Goal: Task Accomplishment & Management: Complete application form

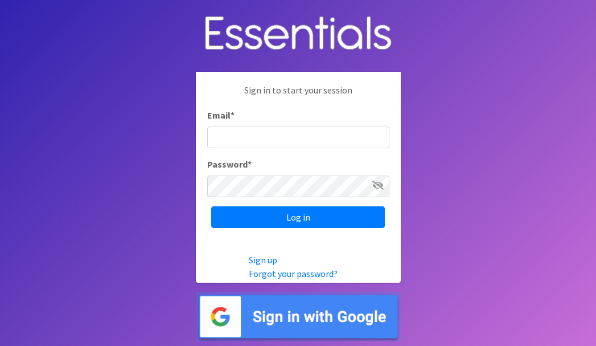
click at [245, 139] on input "Email *" at bounding box center [298, 137] width 182 height 22
click at [261, 134] on input "Email *" at bounding box center [298, 137] width 182 height 22
type input "[EMAIL_ADDRESS][DOMAIN_NAME]"
click at [211, 206] on input "Log in" at bounding box center [298, 217] width 174 height 22
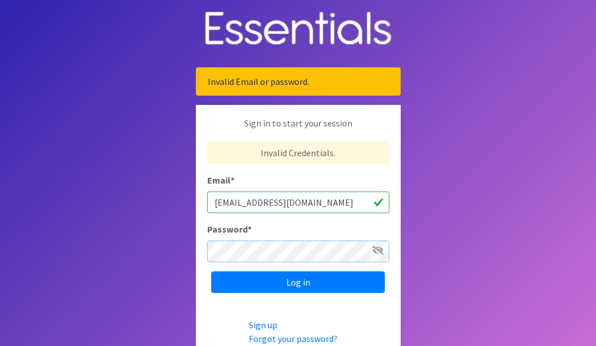
click at [211, 271] on input "Log in" at bounding box center [298, 282] width 174 height 22
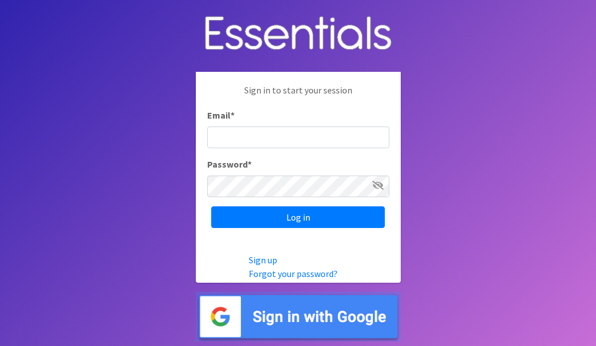
click at [268, 137] on input "Email *" at bounding box center [298, 137] width 182 height 22
type input "[EMAIL_ADDRESS][DOMAIN_NAME]"
click at [211, 206] on input "Log in" at bounding box center [298, 217] width 174 height 22
click at [284, 145] on input "Email *" at bounding box center [298, 137] width 182 height 22
type input "[EMAIL_ADDRESS][DOMAIN_NAME]"
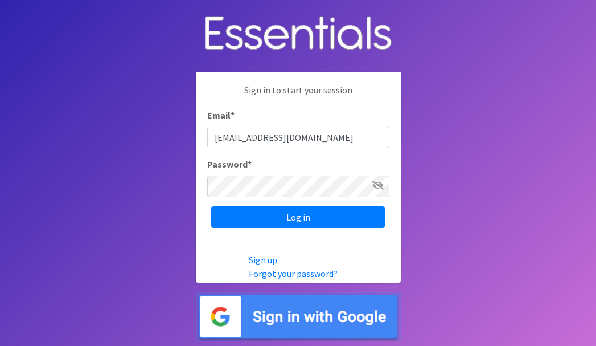
click at [281, 174] on div "Password *" at bounding box center [298, 177] width 182 height 40
click at [211, 206] on input "Log in" at bounding box center [298, 217] width 174 height 22
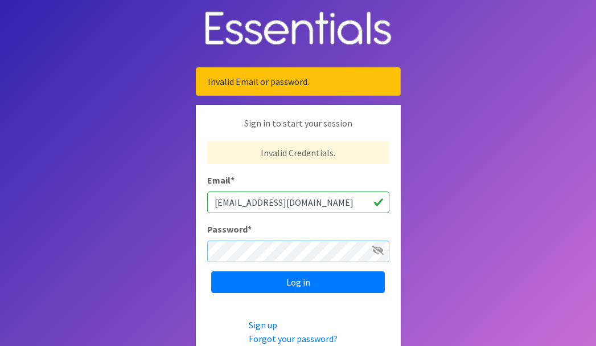
click at [211, 271] on input "Log in" at bounding box center [298, 282] width 174 height 22
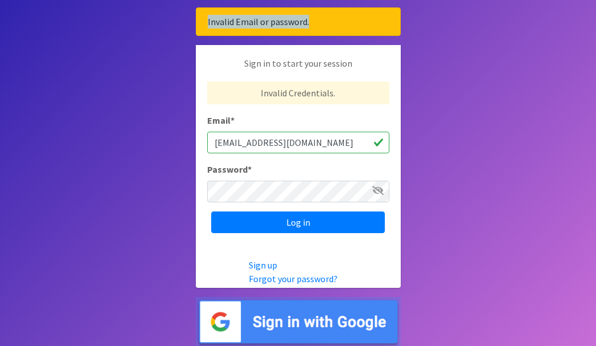
drag, startPoint x: 316, startPoint y: 17, endPoint x: 204, endPoint y: 26, distance: 112.5
click at [204, 26] on div "Invalid Email or password." at bounding box center [298, 21] width 205 height 28
copy div "Invalid Email or password."
click at [263, 265] on link "Sign up" at bounding box center [263, 264] width 28 height 11
click at [154, 153] on body "Invalid Email or password. Sign in to start your session Invalid Credentials. E…" at bounding box center [298, 143] width 596 height 406
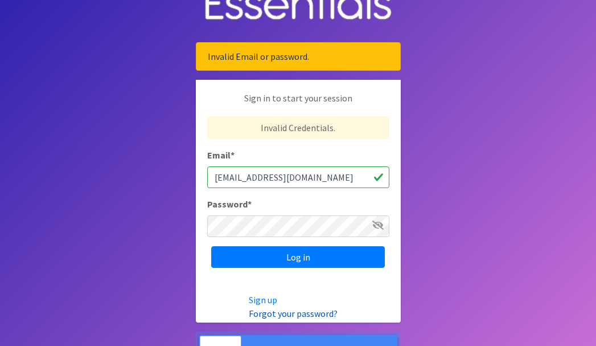
scroll to position [0, 0]
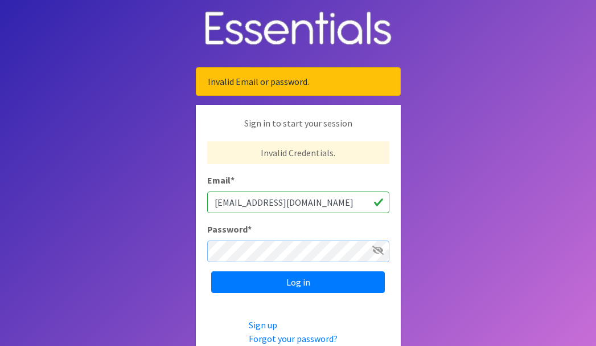
click at [211, 271] on input "Log in" at bounding box center [298, 282] width 174 height 22
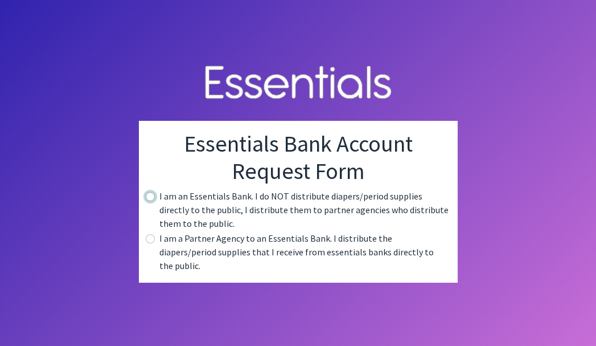
click at [146, 201] on input "radio" at bounding box center [150, 196] width 9 height 9
radio input "true"
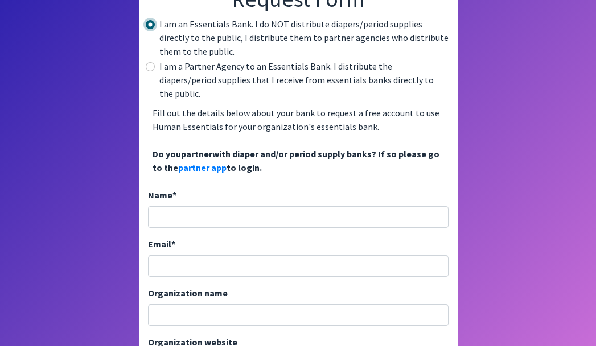
scroll to position [120, 0]
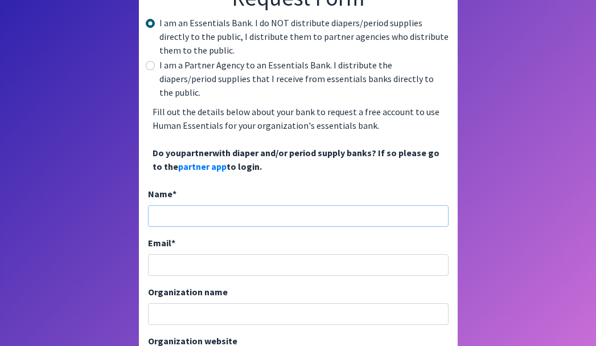
click at [202, 205] on input "Name *" at bounding box center [298, 216] width 301 height 22
type input "Paul"
type input "p"
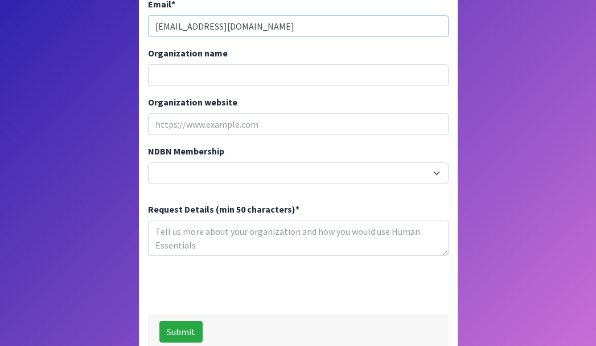
scroll to position [356, 0]
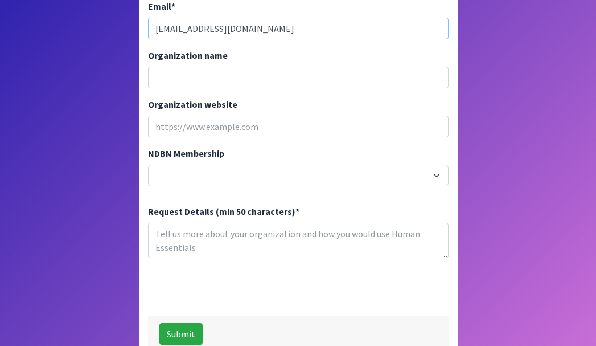
type input "pcloeter@test.com"
click at [236, 224] on textarea "Request Details (min 50 characters) *" at bounding box center [298, 240] width 301 height 35
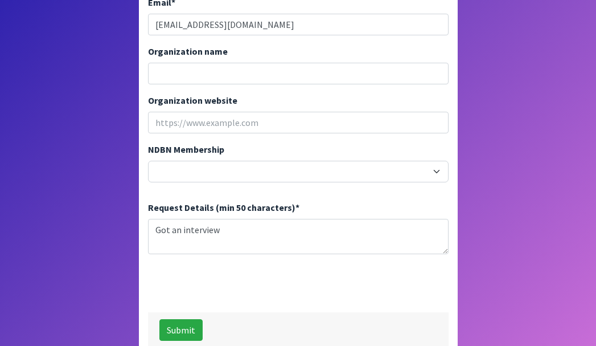
scroll to position [366, 0]
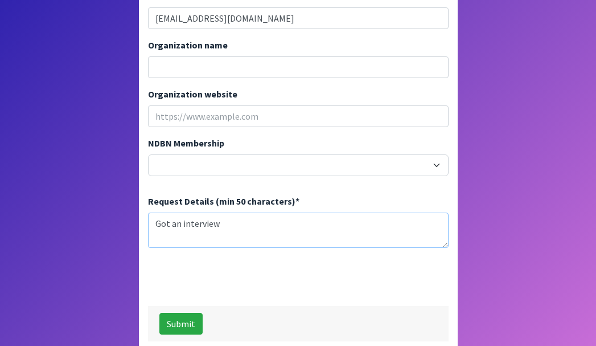
drag, startPoint x: 167, startPoint y: 211, endPoint x: 142, endPoint y: 211, distance: 25.1
click at [142, 211] on div "Essentials Bank Account Request Form I am an Essentials Bank. I do NOT distribu…" at bounding box center [298, 25] width 319 height 649
click at [244, 212] on textarea "I have an interview" at bounding box center [298, 229] width 301 height 35
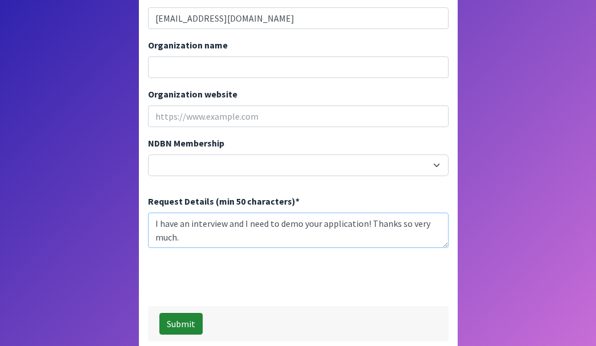
type textarea "I have an interview and I need to demo your application! Thanks so very much."
click at [187, 313] on button "Submit" at bounding box center [180, 324] width 43 height 22
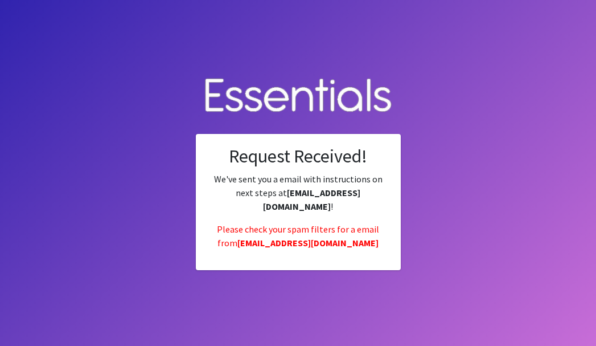
click at [346, 251] on div "Request Received! We've sent you a email with instructions on next steps at pcl…" at bounding box center [298, 202] width 205 height 136
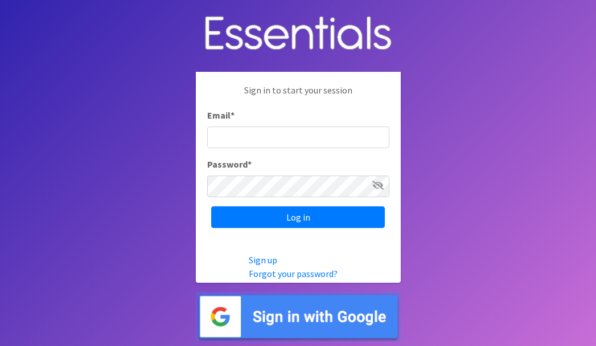
click at [245, 140] on input "Email *" at bounding box center [298, 137] width 182 height 22
type input "[EMAIL_ADDRESS][DOMAIN_NAME]"
click at [379, 184] on icon at bounding box center [377, 185] width 11 height 9
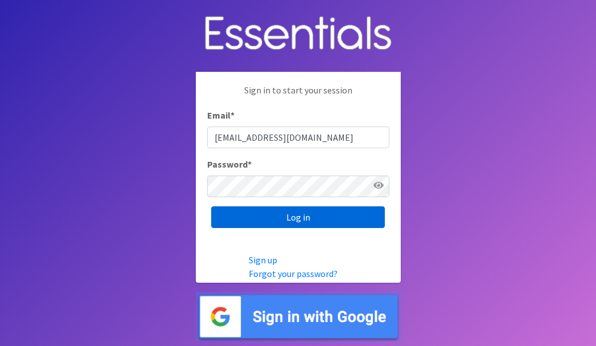
click at [350, 212] on input "Log in" at bounding box center [298, 217] width 174 height 22
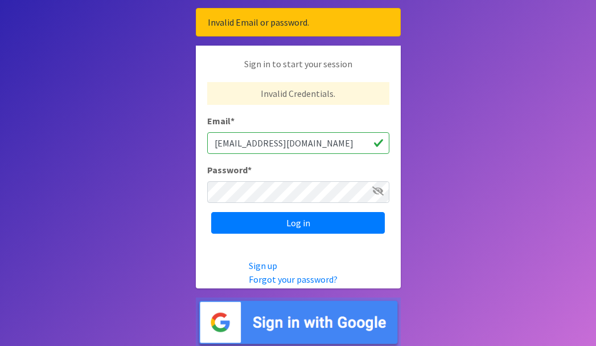
scroll to position [60, 0]
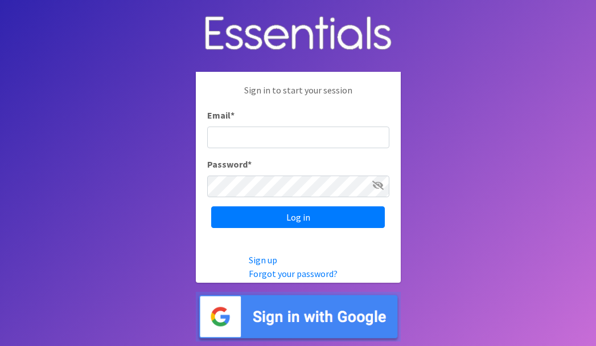
click at [230, 139] on input "Email *" at bounding box center [298, 137] width 182 height 22
type input "[EMAIL_ADDRESS][DOMAIN_NAME]"
click at [211, 206] on input "Log in" at bounding box center [298, 217] width 174 height 22
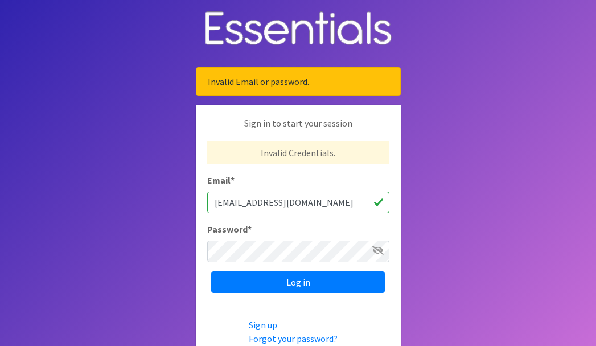
drag, startPoint x: 305, startPoint y: 208, endPoint x: 187, endPoint y: 192, distance: 119.5
click at [186, 193] on body "Invalid Email or password. Sign in to start your session Invalid Credentials. E…" at bounding box center [298, 203] width 596 height 406
type input "[EMAIL_ADDRESS][DOMAIN_NAME]"
click at [211, 271] on input "Log in" at bounding box center [298, 282] width 174 height 22
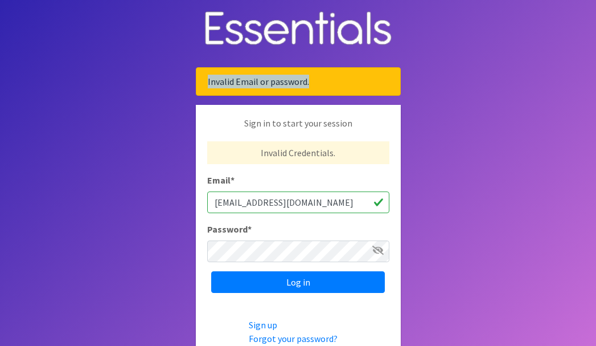
drag, startPoint x: 311, startPoint y: 85, endPoint x: 190, endPoint y: 77, distance: 121.5
click at [190, 77] on body "Invalid Email or password. Sign in to start your session Invalid Credentials. E…" at bounding box center [298, 203] width 596 height 406
copy div "Invalid Email or password."
drag, startPoint x: 298, startPoint y: 206, endPoint x: 151, endPoint y: 196, distance: 146.7
click at [151, 196] on body "Invalid Email or password. Sign in to start your session Invalid Credentials. E…" at bounding box center [298, 203] width 596 height 406
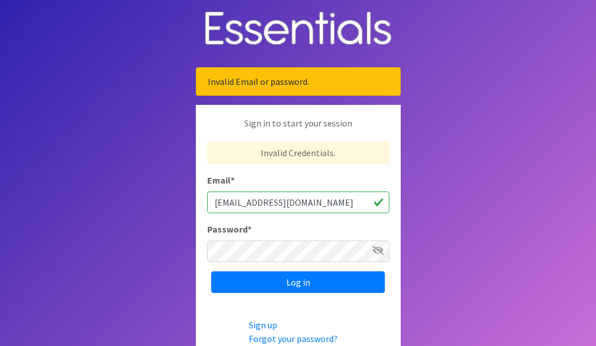
paste input "superadmin@example"
type input "[EMAIL_ADDRESS][DOMAIN_NAME]"
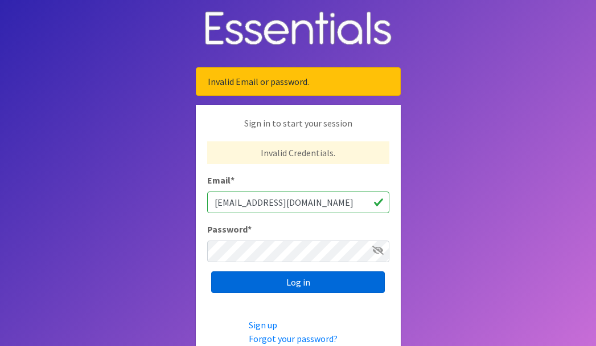
click at [254, 285] on input "Log in" at bounding box center [298, 282] width 174 height 22
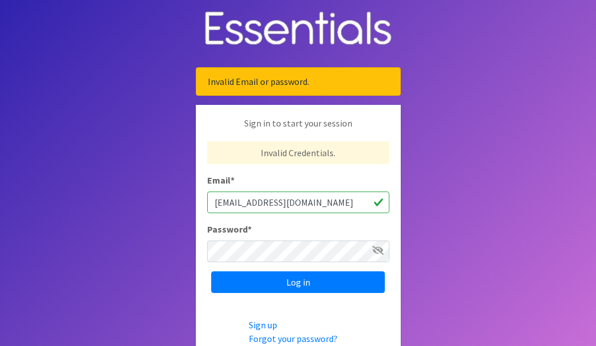
click at [337, 203] on input "[EMAIL_ADDRESS][DOMAIN_NAME]" at bounding box center [298, 202] width 182 height 22
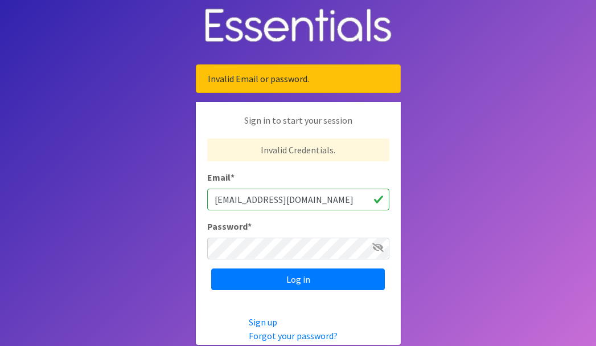
scroll to position [60, 0]
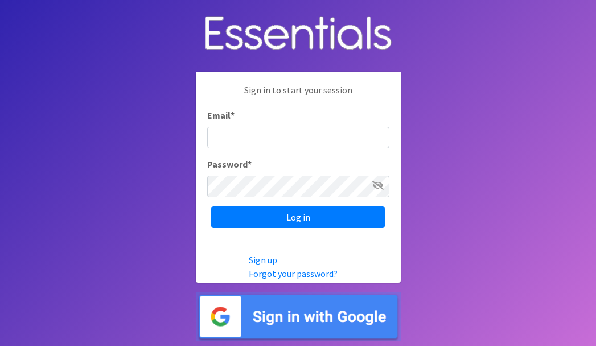
click at [267, 138] on input "Email *" at bounding box center [298, 137] width 182 height 22
type input "[EMAIL_ADDRESS][DOMAIN_NAME]"
click at [211, 206] on input "Log in" at bounding box center [298, 217] width 174 height 22
